Goal: Task Accomplishment & Management: Manage account settings

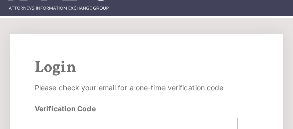
scroll to position [76, 0]
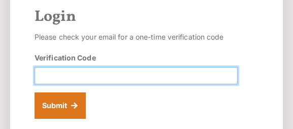
click at [73, 72] on input "Verification Code" at bounding box center [136, 75] width 203 height 17
paste input "685452"
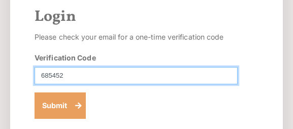
type input "685452"
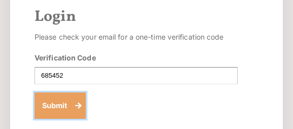
click at [60, 105] on button "Submit" at bounding box center [60, 105] width 51 height 26
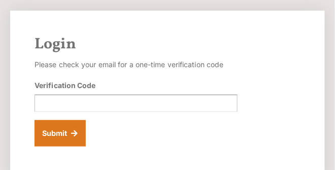
scroll to position [58, 0]
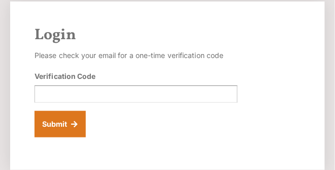
click at [52, 84] on div "Verification Code" at bounding box center [136, 87] width 203 height 32
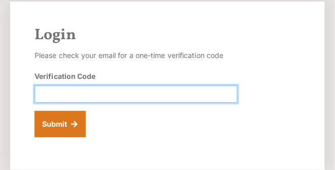
click at [56, 93] on input "Verification Code" at bounding box center [136, 93] width 203 height 17
paste input "685452"
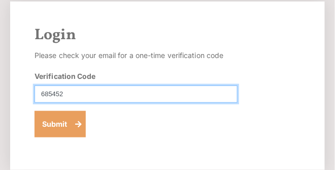
type input "685452"
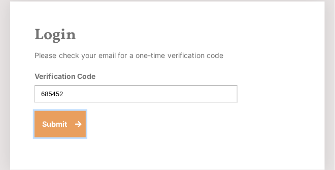
click at [58, 129] on button "Submit" at bounding box center [60, 124] width 51 height 26
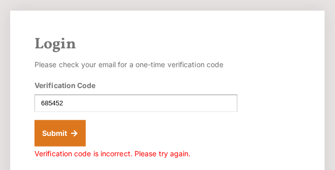
scroll to position [58, 0]
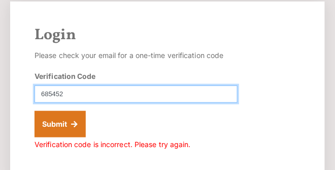
click at [41, 94] on input "685452" at bounding box center [136, 93] width 203 height 17
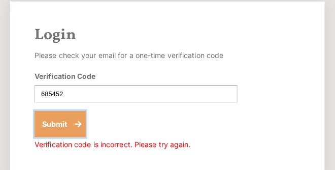
click at [58, 125] on button "Submit" at bounding box center [60, 124] width 51 height 26
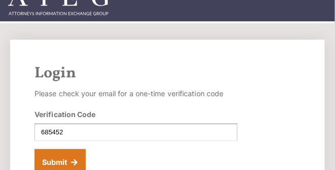
scroll to position [29, 0]
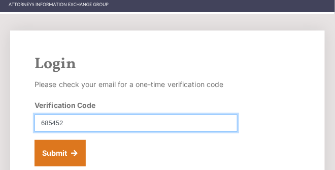
click at [59, 120] on input "685452" at bounding box center [136, 122] width 203 height 17
drag, startPoint x: 77, startPoint y: 123, endPoint x: 38, endPoint y: 119, distance: 39.8
click at [38, 119] on input "685452" at bounding box center [136, 122] width 203 height 17
type input "685452"
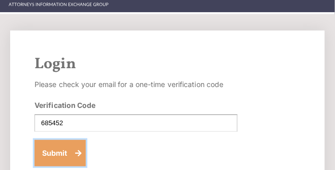
click at [70, 150] on button "Submit" at bounding box center [60, 153] width 51 height 26
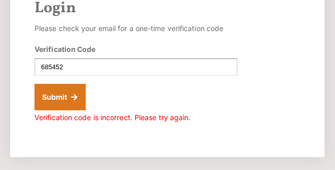
scroll to position [87, 0]
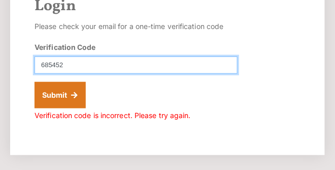
click at [52, 65] on input "685452" at bounding box center [136, 64] width 203 height 17
click at [52, 61] on input "685452" at bounding box center [136, 64] width 203 height 17
click at [51, 60] on input "685452" at bounding box center [136, 64] width 203 height 17
click at [59, 63] on input "685452" at bounding box center [136, 64] width 203 height 17
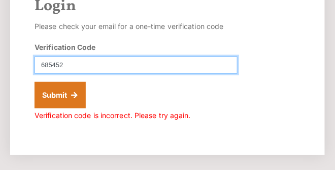
click at [59, 63] on input "685452" at bounding box center [136, 64] width 203 height 17
paste input "685452"
type input "685452"
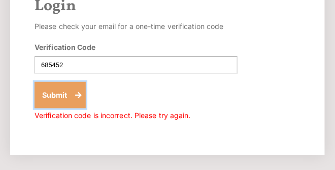
click at [59, 98] on button "Submit" at bounding box center [60, 95] width 51 height 26
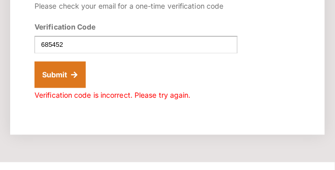
scroll to position [116, 0]
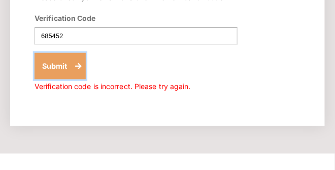
click at [57, 64] on button "Submit" at bounding box center [60, 66] width 51 height 26
